Goal: Information Seeking & Learning: Learn about a topic

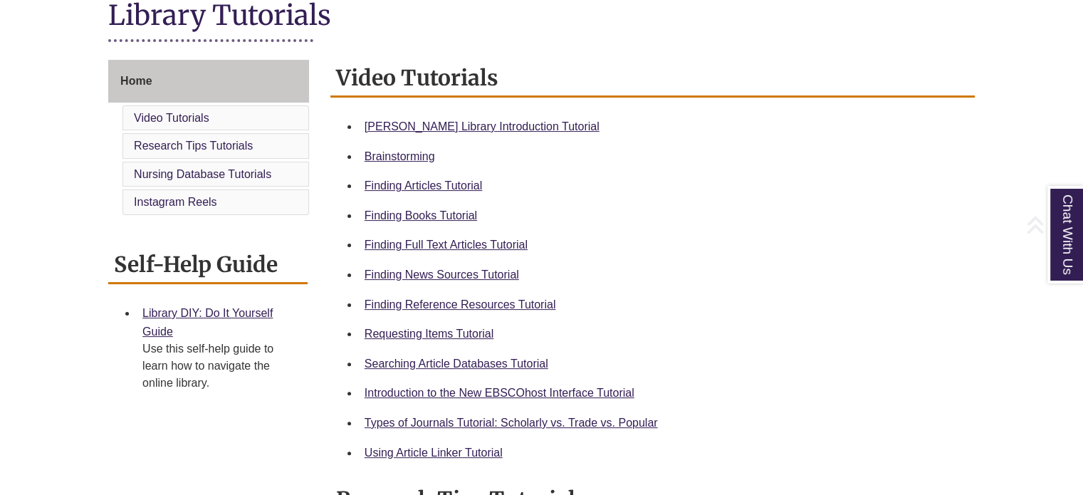
scroll to position [360, 0]
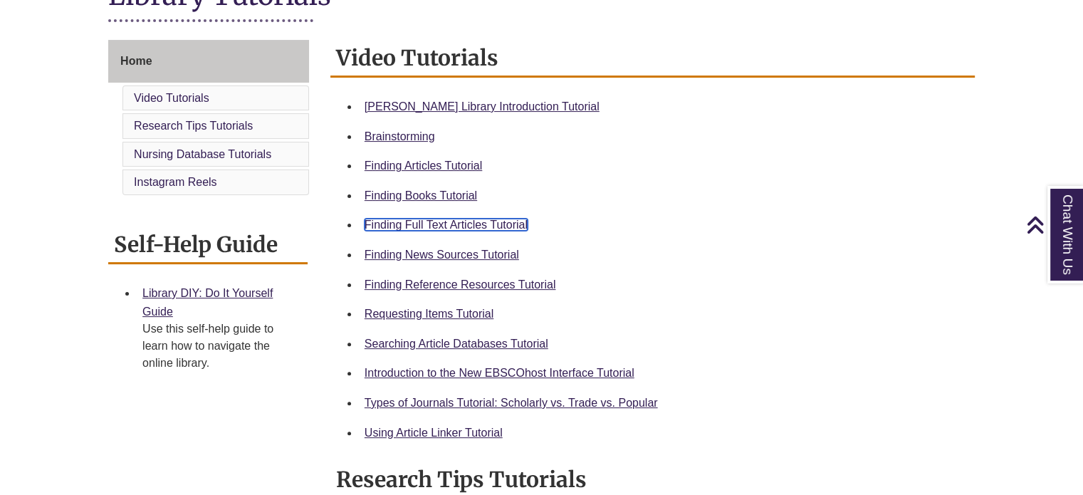
click at [517, 230] on link "Finding Full Text Articles Tutorial" at bounding box center [445, 224] width 163 height 12
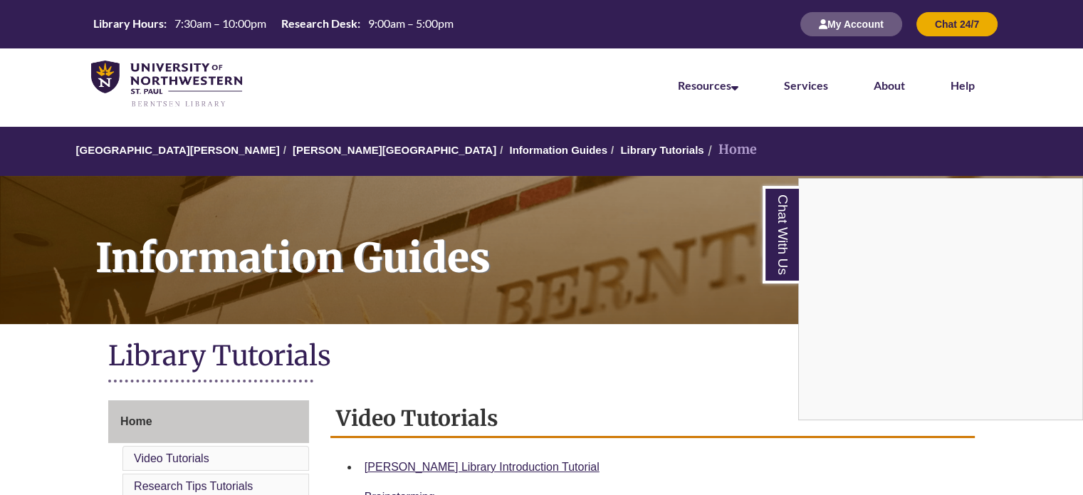
scroll to position [0, 0]
click at [317, 149] on div "Chat With Us" at bounding box center [541, 247] width 1083 height 495
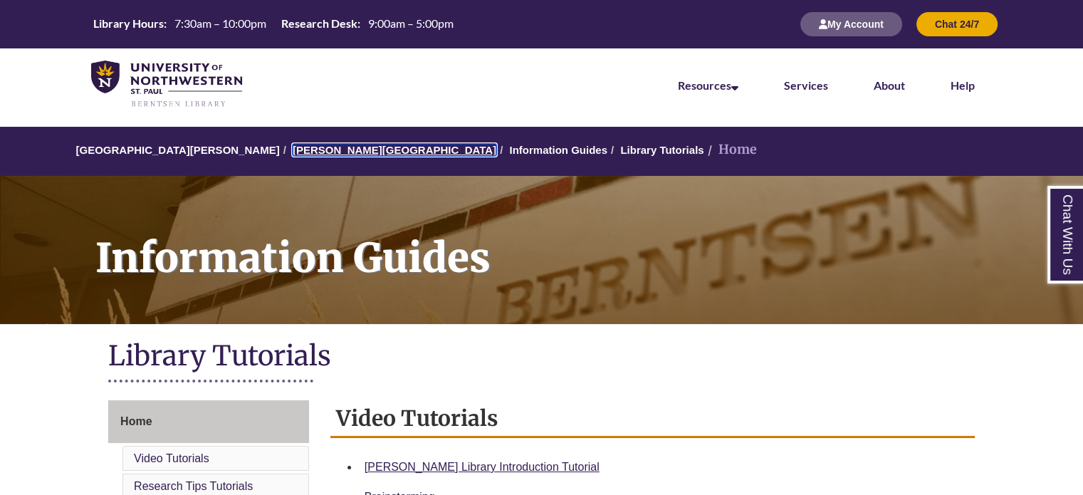
click at [326, 147] on link "[PERSON_NAME][GEOGRAPHIC_DATA]" at bounding box center [395, 150] width 204 height 12
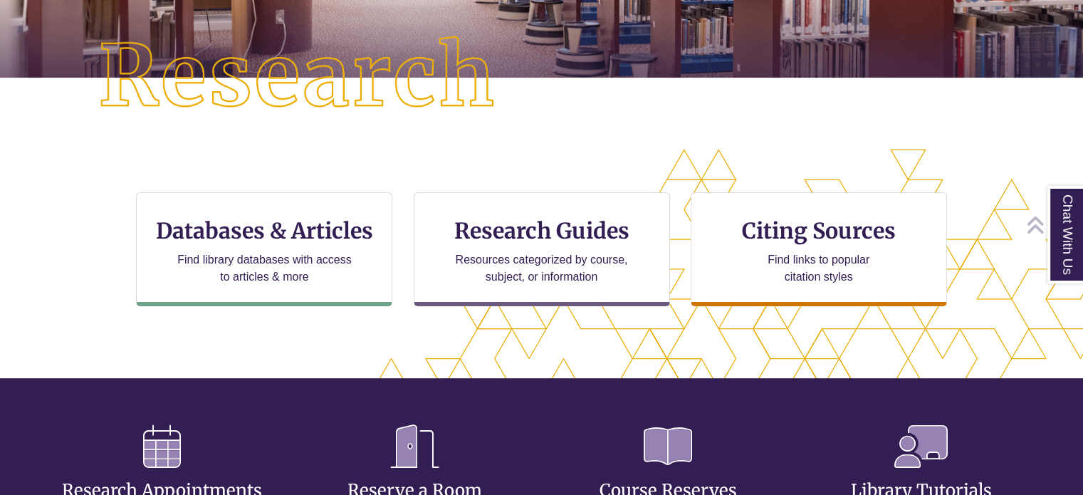
scroll to position [356, 0]
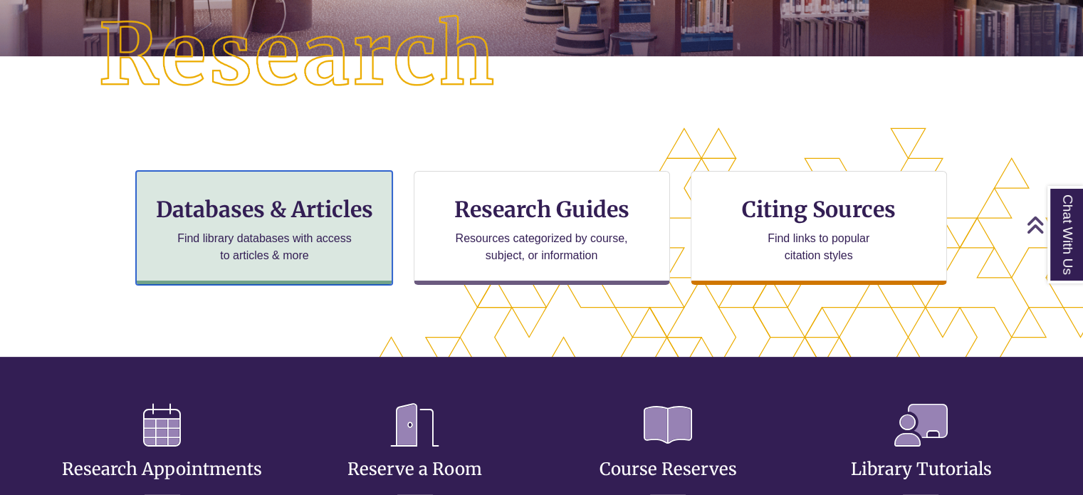
click at [234, 273] on div "Databases & Articles Find library databases with access to articles & more" at bounding box center [264, 228] width 256 height 114
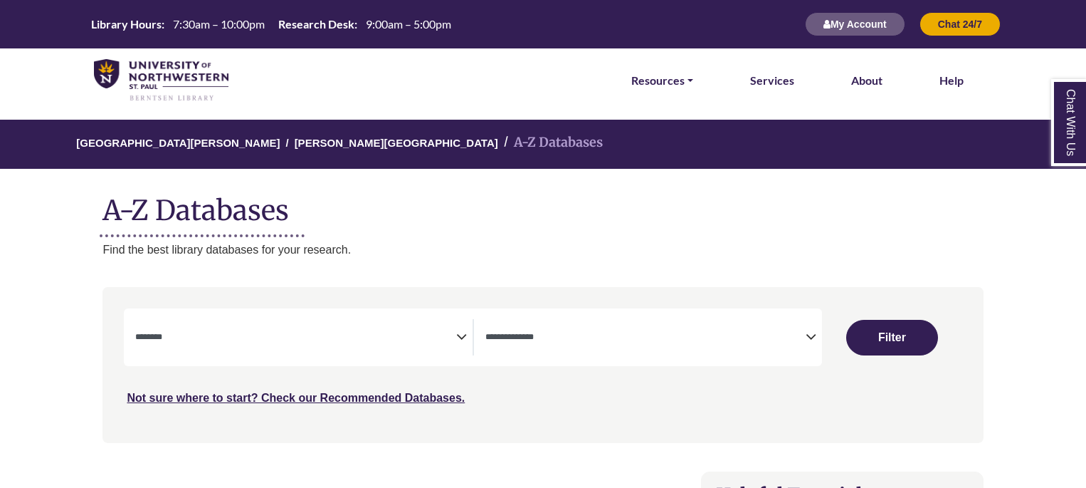
select select "Database Subject Filter"
select select "Database Types Filter"
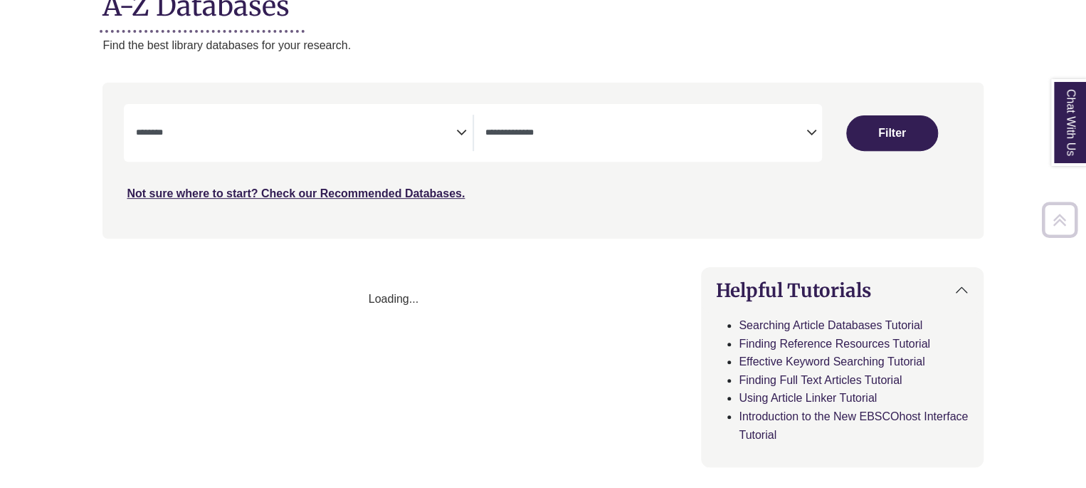
scroll to position [205, 0]
select select "Database Subject Filter"
select select "Database Types Filter"
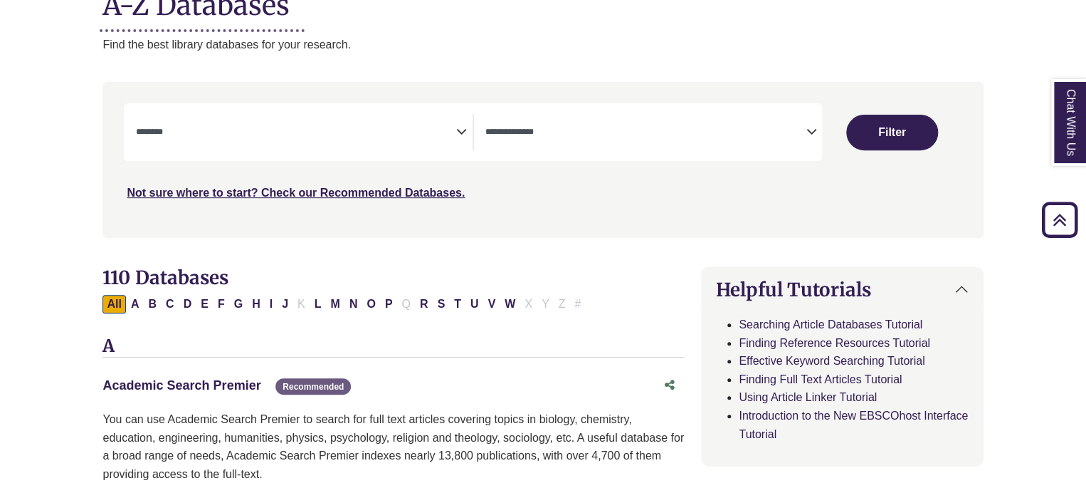
click at [225, 384] on link "Academic Search Premier This link opens in a new window" at bounding box center [181, 385] width 158 height 14
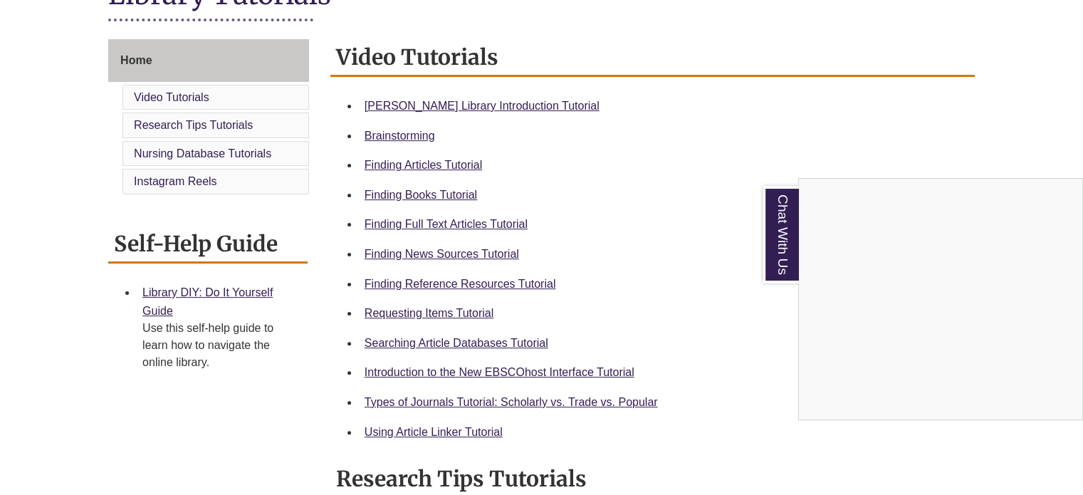
scroll to position [362, 0]
click at [484, 426] on div "Chat With Us" at bounding box center [541, 247] width 1083 height 495
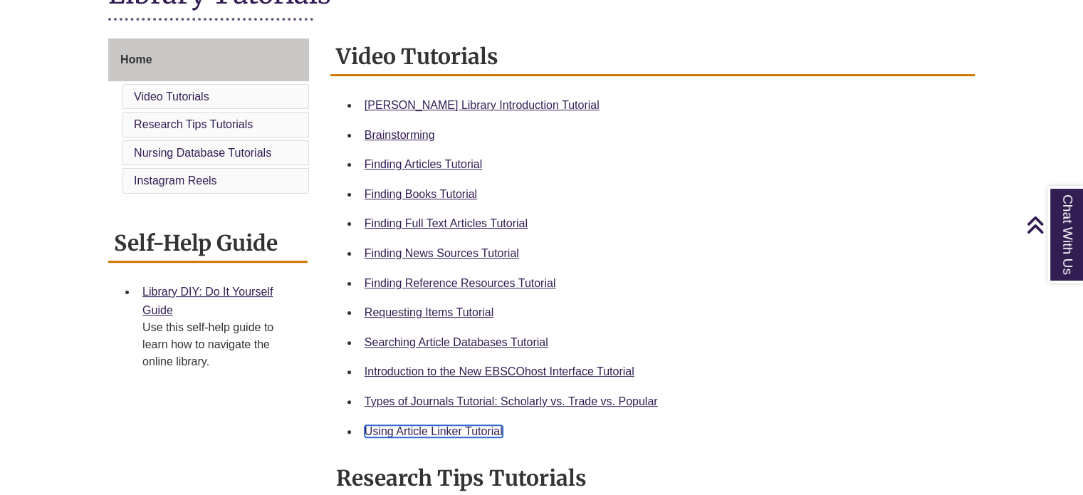
click at [481, 432] on link "Using Article Linker Tutorial" at bounding box center [433, 431] width 138 height 12
